Goal: Task Accomplishment & Management: Manage account settings

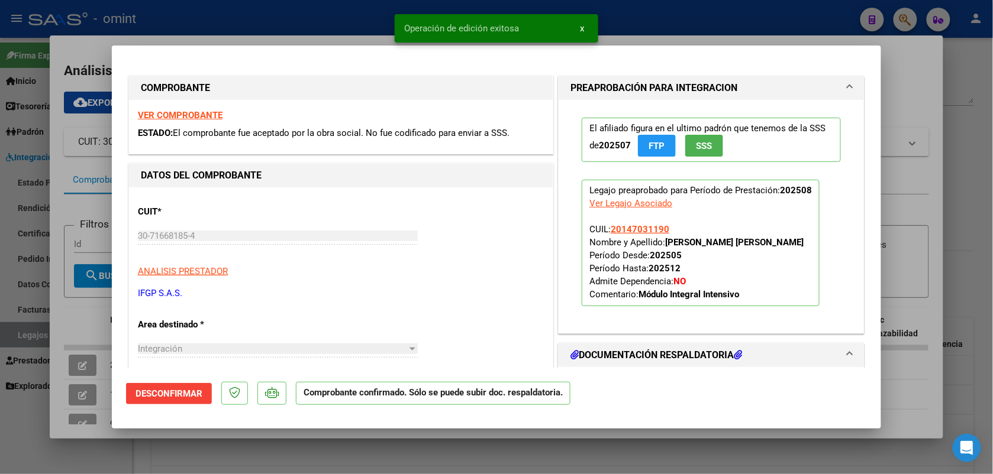
type input "$ 0,00"
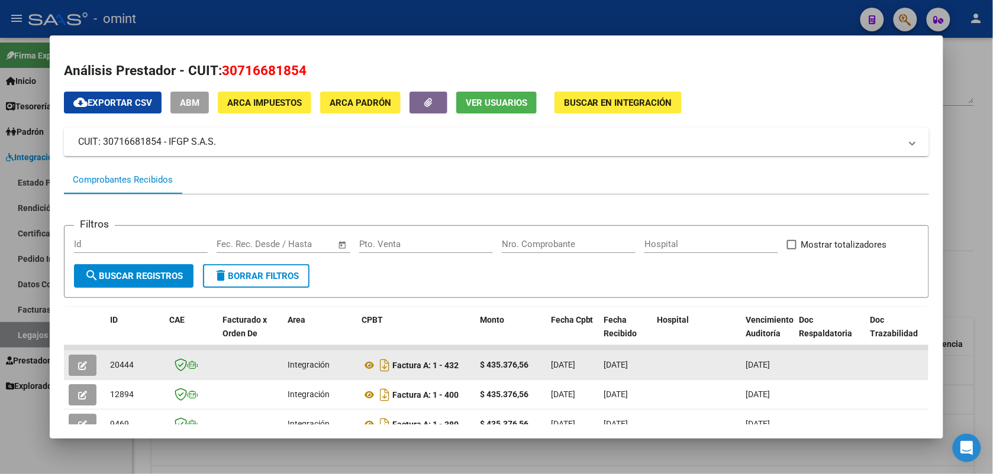
drag, startPoint x: 135, startPoint y: 364, endPoint x: 105, endPoint y: 361, distance: 30.4
click at [110, 361] on div "20444" at bounding box center [135, 366] width 50 height 14
drag, startPoint x: 105, startPoint y: 361, endPoint x: 113, endPoint y: 365, distance: 9.3
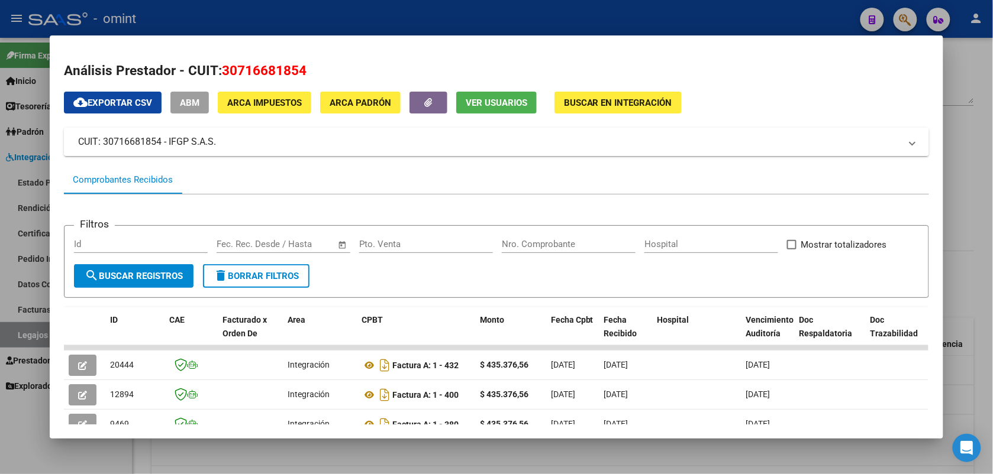
click at [299, 10] on div at bounding box center [496, 237] width 993 height 474
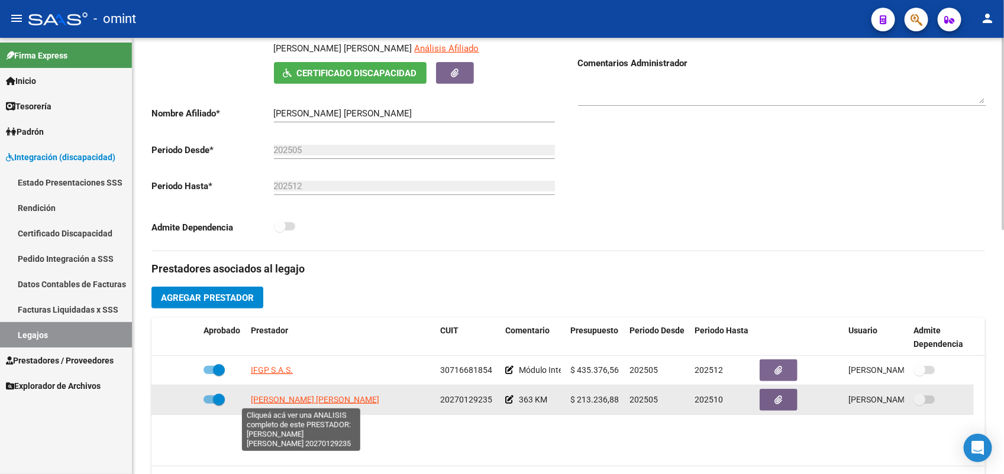
click at [319, 403] on span "[PERSON_NAME] [PERSON_NAME]" at bounding box center [315, 399] width 128 height 9
type textarea "20270129235"
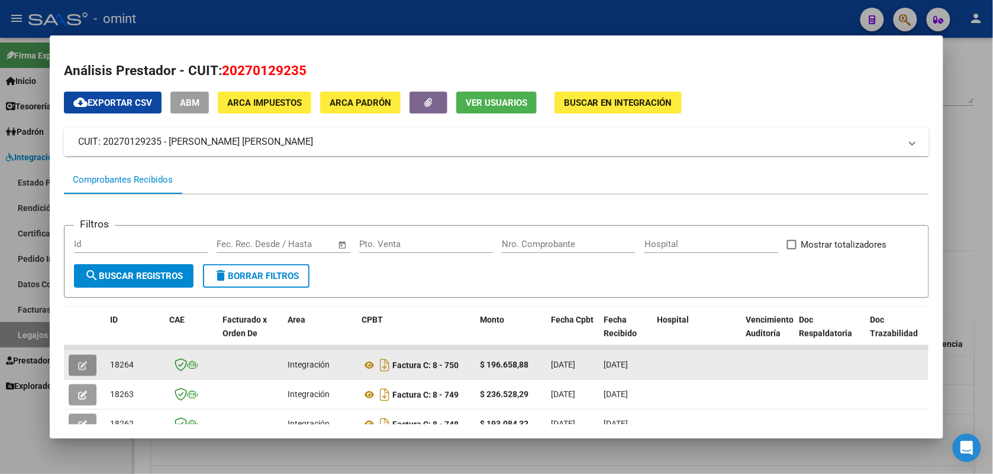
click at [86, 364] on button "button" at bounding box center [83, 365] width 28 height 21
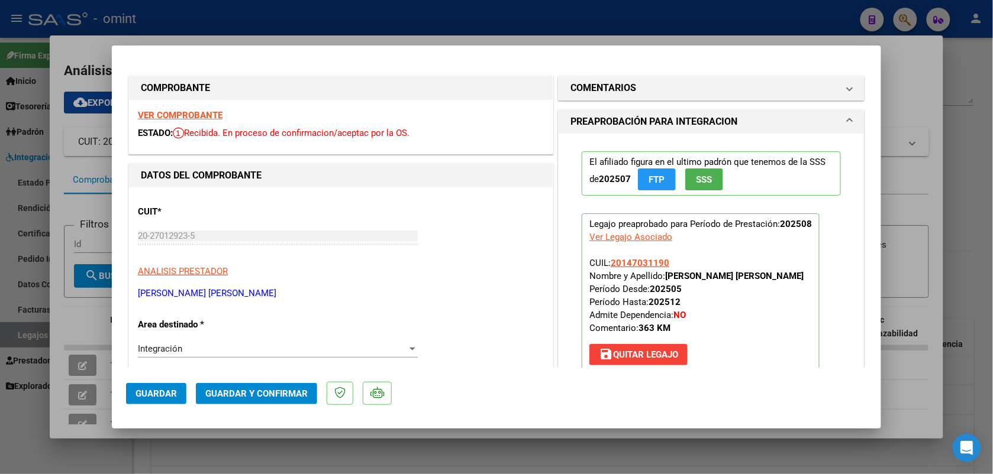
click at [155, 111] on strong "VER COMPROBANTE" at bounding box center [180, 115] width 85 height 11
click at [285, 398] on span "Guardar y Confirmar" at bounding box center [256, 394] width 102 height 11
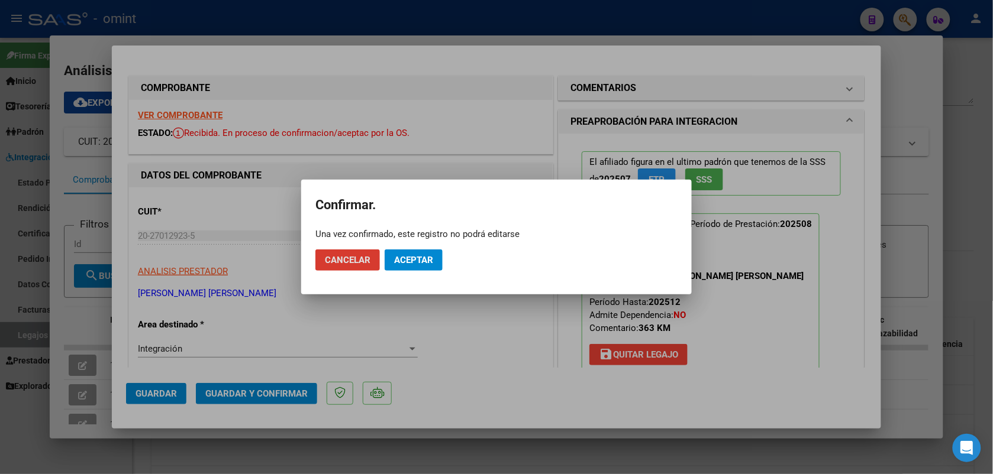
click at [412, 261] on span "Aceptar" at bounding box center [413, 260] width 39 height 11
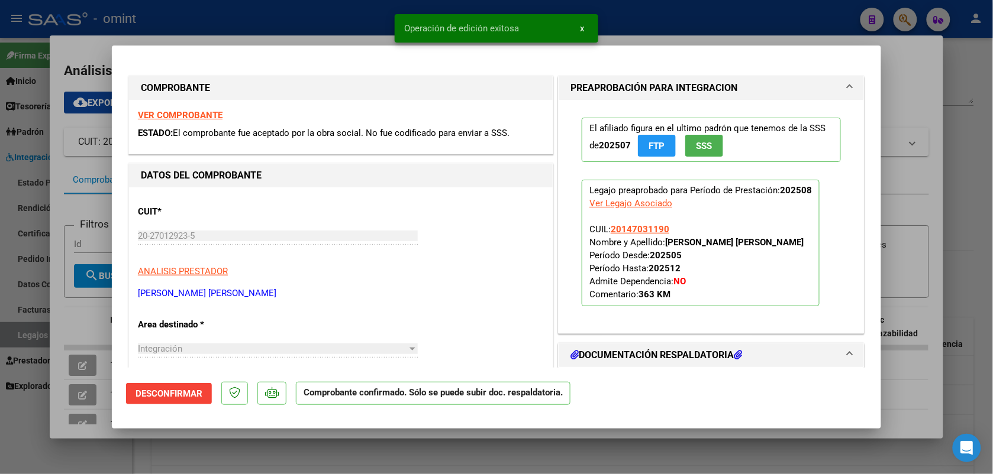
click at [322, 14] on div at bounding box center [496, 237] width 993 height 474
type input "$ 0,00"
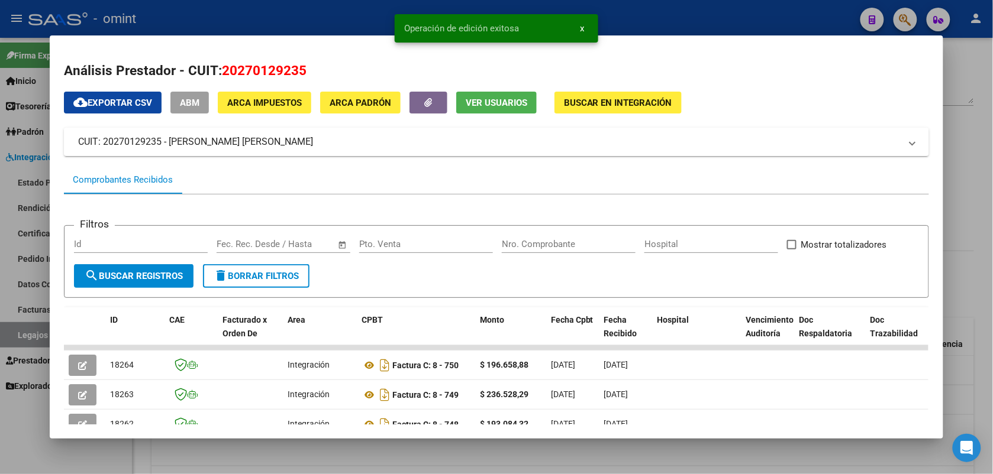
click at [247, 16] on div at bounding box center [496, 237] width 993 height 474
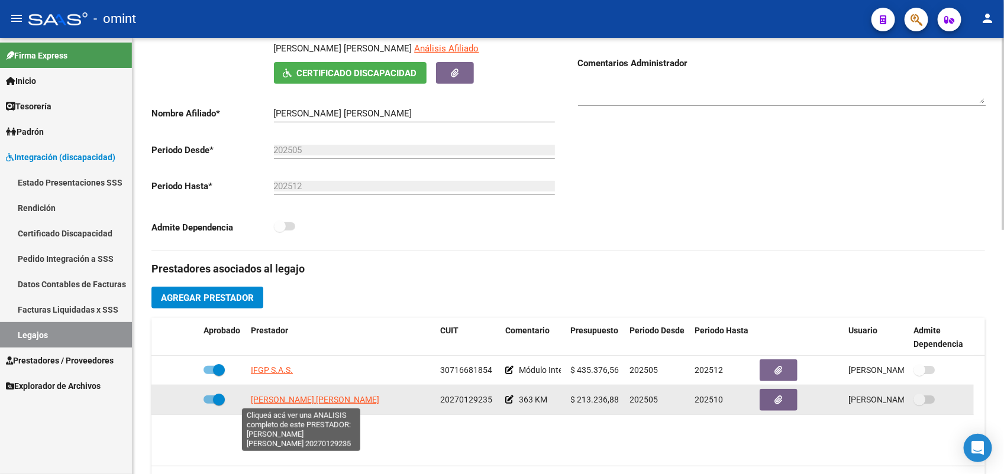
click at [317, 398] on span "[PERSON_NAME] [PERSON_NAME]" at bounding box center [315, 399] width 128 height 9
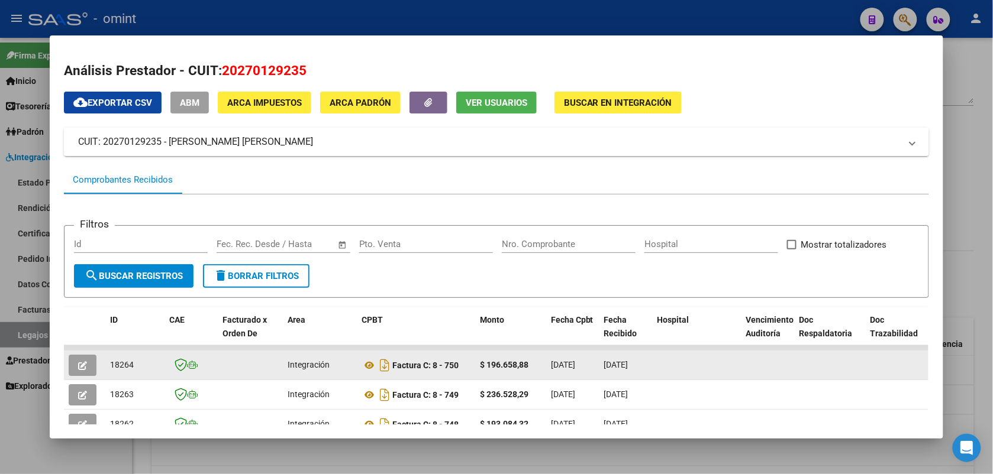
drag, startPoint x: 140, startPoint y: 365, endPoint x: 105, endPoint y: 364, distance: 35.5
click at [110, 364] on div "18264" at bounding box center [135, 366] width 50 height 14
drag, startPoint x: 105, startPoint y: 364, endPoint x: 113, endPoint y: 361, distance: 8.8
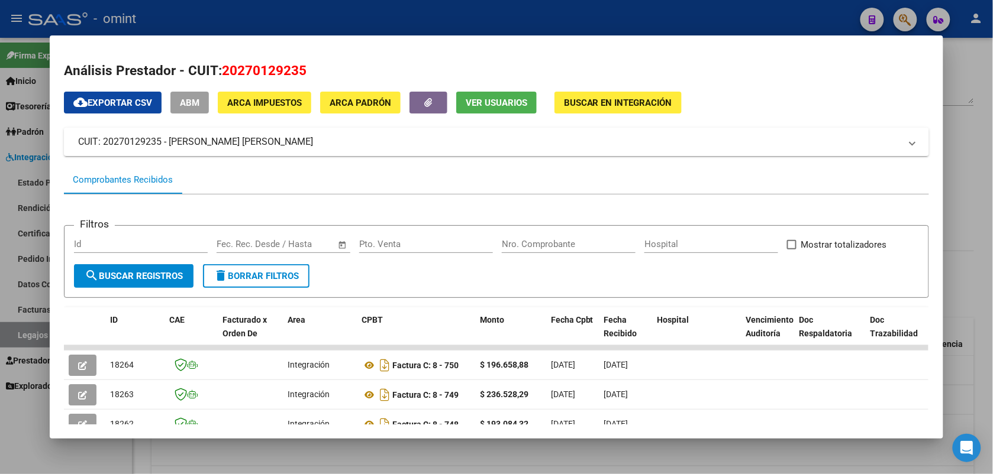
click at [338, 19] on div at bounding box center [496, 237] width 993 height 474
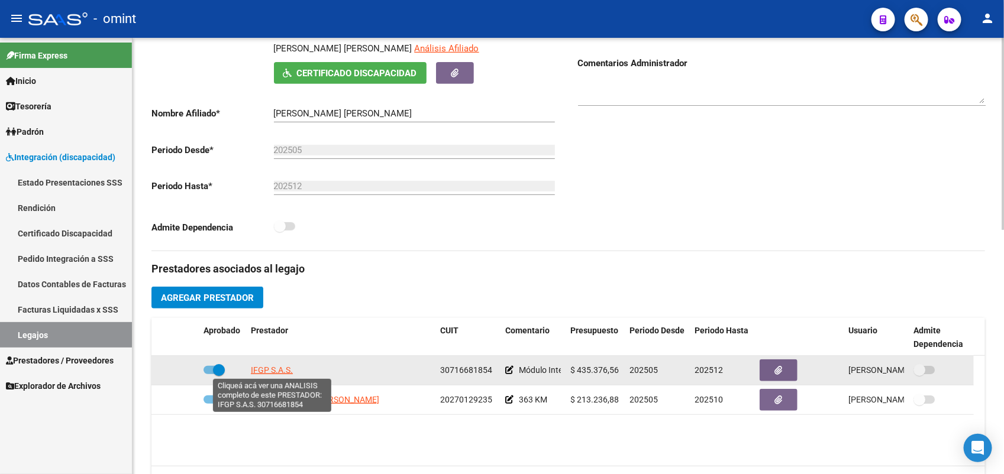
click at [264, 373] on span "IFGP S.A.S." at bounding box center [272, 370] width 42 height 9
type textarea "30716681854"
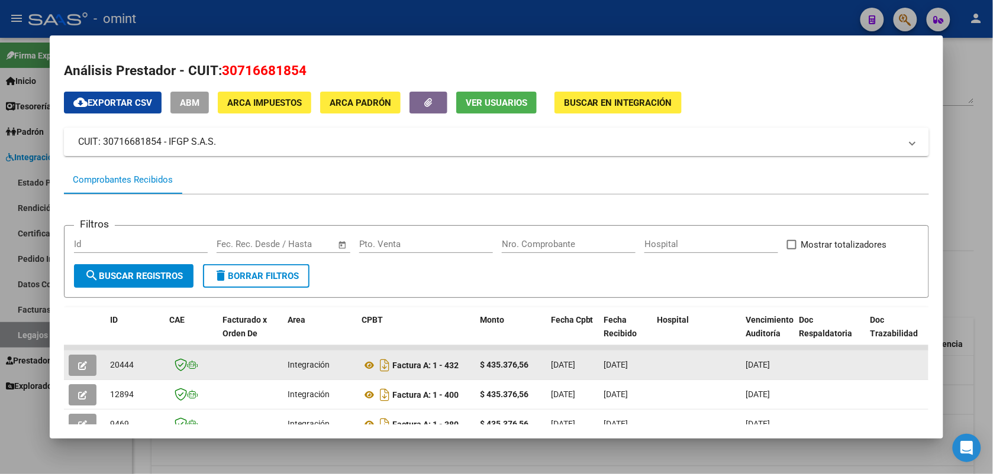
click at [85, 361] on button "button" at bounding box center [83, 365] width 28 height 21
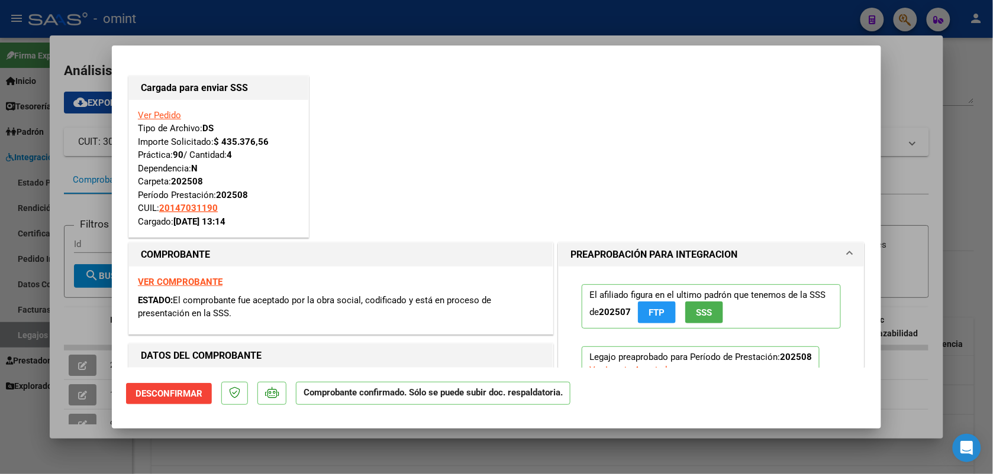
click at [226, 20] on div at bounding box center [496, 237] width 993 height 474
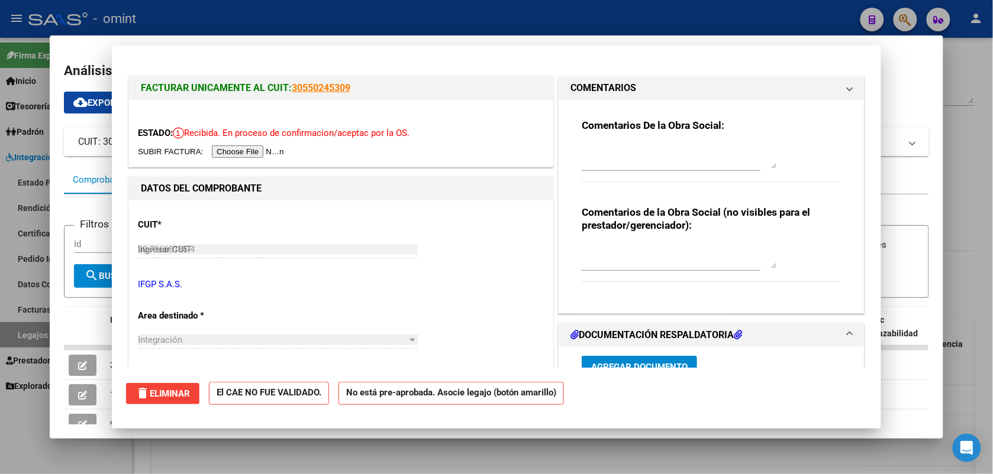
type input "$ 0,00"
